Goal: Check status: Check status

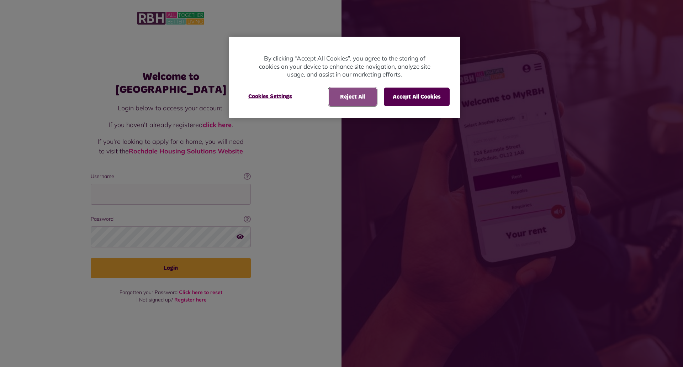
click at [356, 96] on button "Reject All" at bounding box center [353, 96] width 48 height 18
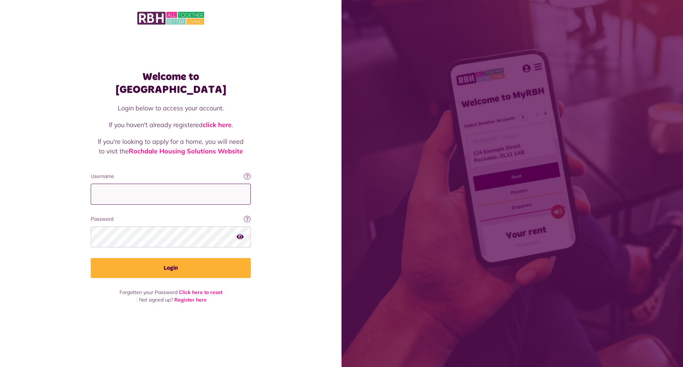
click at [103, 193] on input "Username" at bounding box center [171, 194] width 160 height 21
type input "**********"
click at [237, 233] on icon "button" at bounding box center [239, 236] width 7 height 6
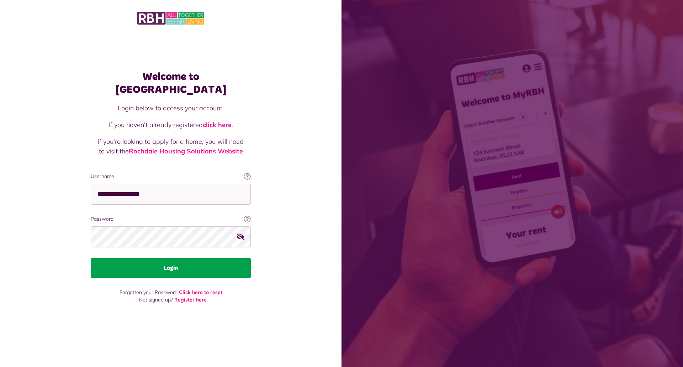
click at [186, 261] on button "Login" at bounding box center [171, 268] width 160 height 20
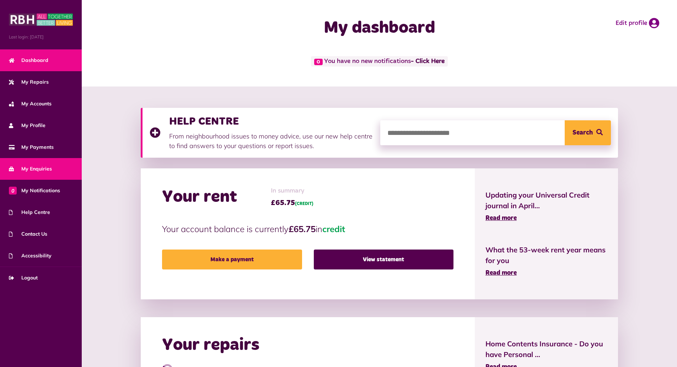
click at [34, 166] on span "My Enquiries" at bounding box center [30, 168] width 43 height 7
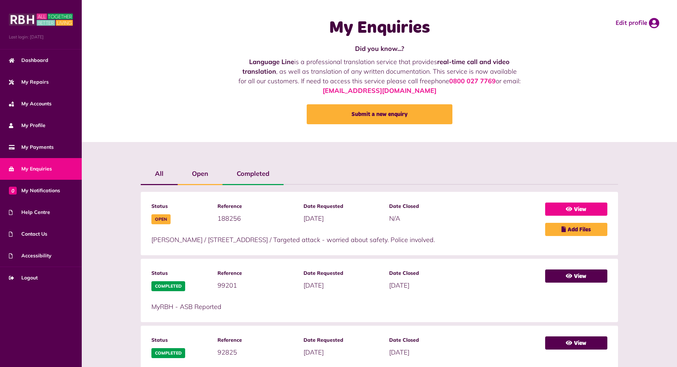
click at [580, 206] on link "View" at bounding box center [577, 208] width 62 height 13
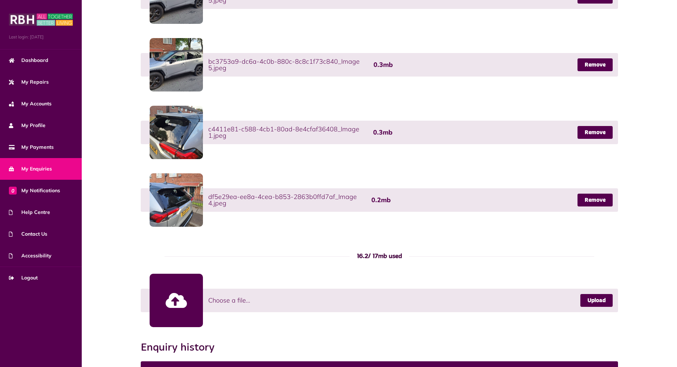
scroll to position [411, 0]
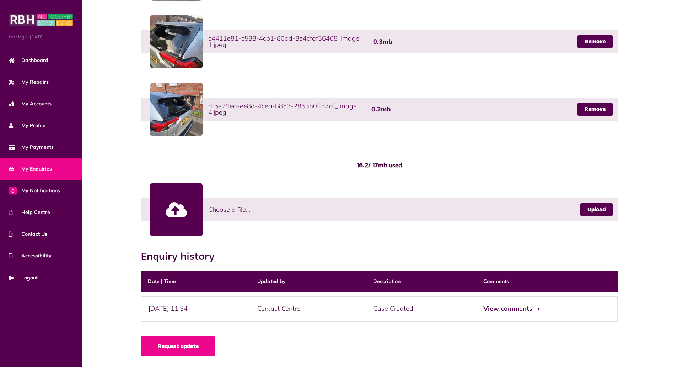
click at [522, 309] on button "View comments" at bounding box center [511, 308] width 55 height 10
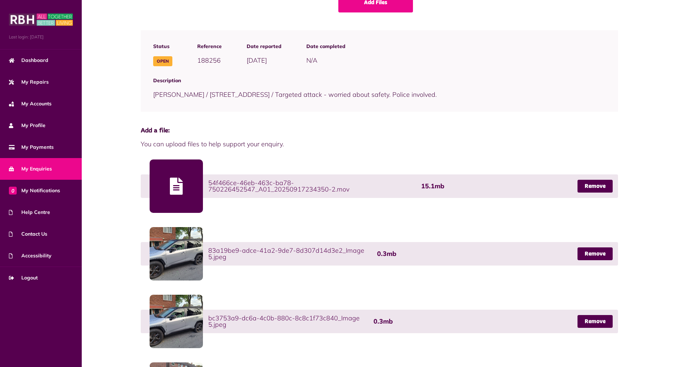
scroll to position [0, 0]
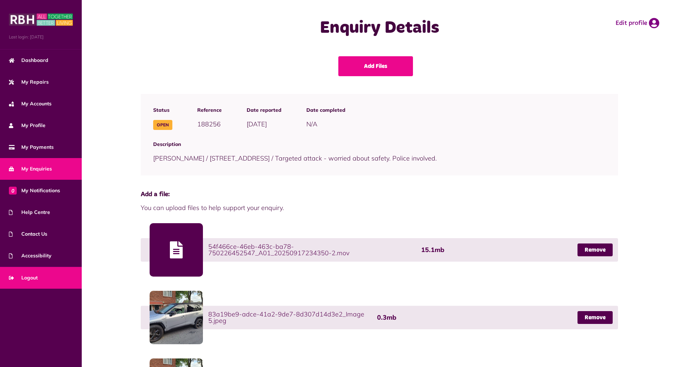
click at [34, 278] on span "Logout" at bounding box center [23, 277] width 29 height 7
